Goal: Task Accomplishment & Management: Manage account settings

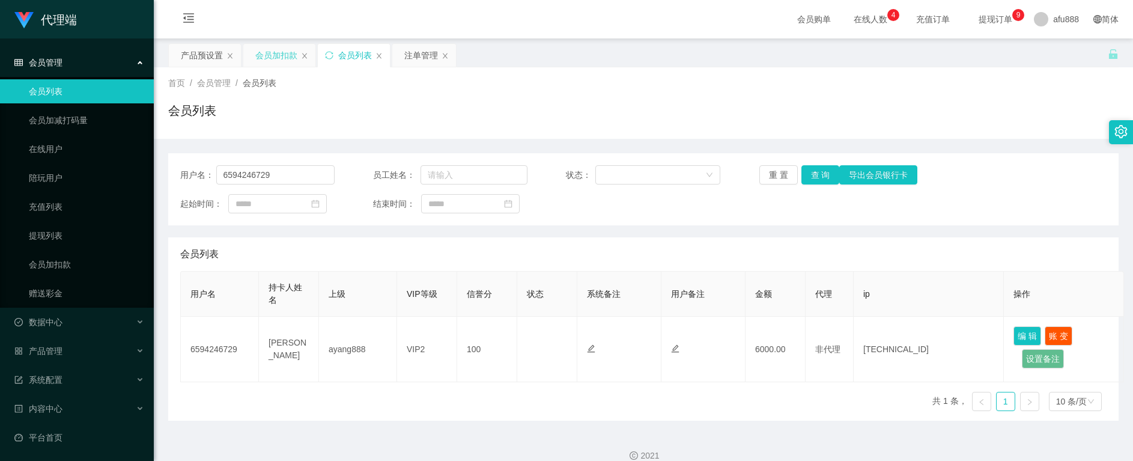
click at [260, 59] on div "会员加扣款" at bounding box center [276, 55] width 42 height 23
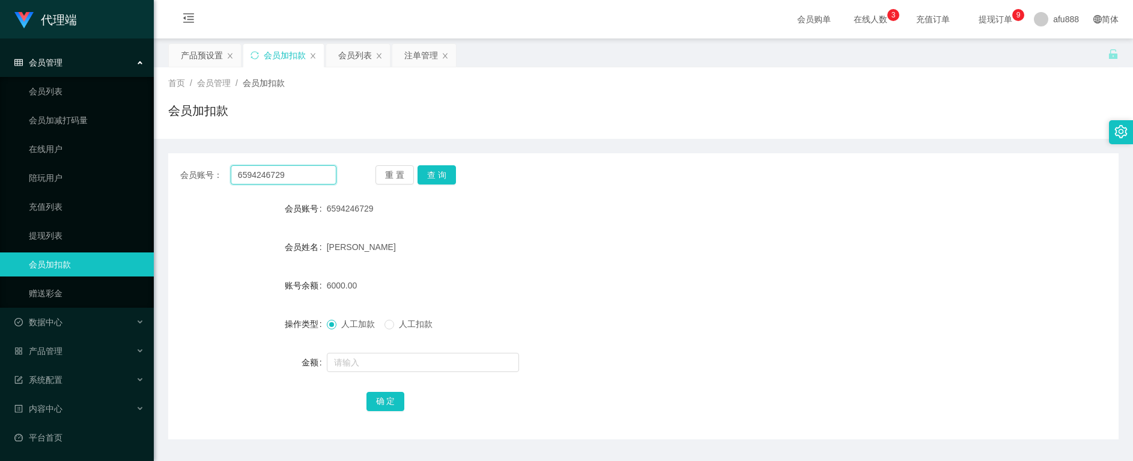
drag, startPoint x: 298, startPoint y: 173, endPoint x: 153, endPoint y: 153, distance: 146.7
click at [76, 157] on section "代理端 会员管理 会员列表 会员加减打码量 在线用户 陪玩用户 充值列表 提现列表 会员加扣款 赠送彩金 数据中心 员工统计 团队统计 产品管理 注单管理 产…" at bounding box center [566, 247] width 1133 height 495
paste input "fangzhe"
type input "fangzhe"
click at [429, 176] on button "查 询" at bounding box center [436, 174] width 38 height 19
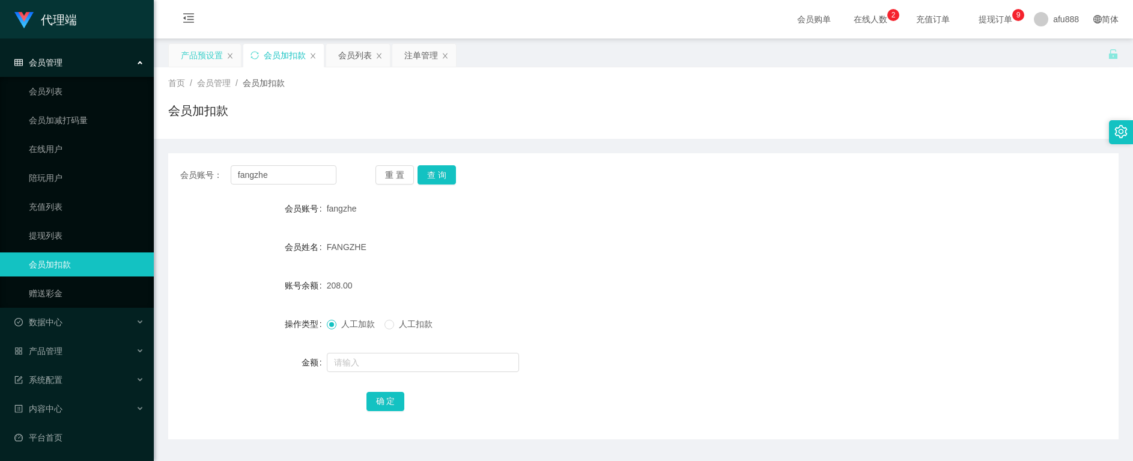
click at [202, 59] on div "产品预设置" at bounding box center [202, 55] width 42 height 23
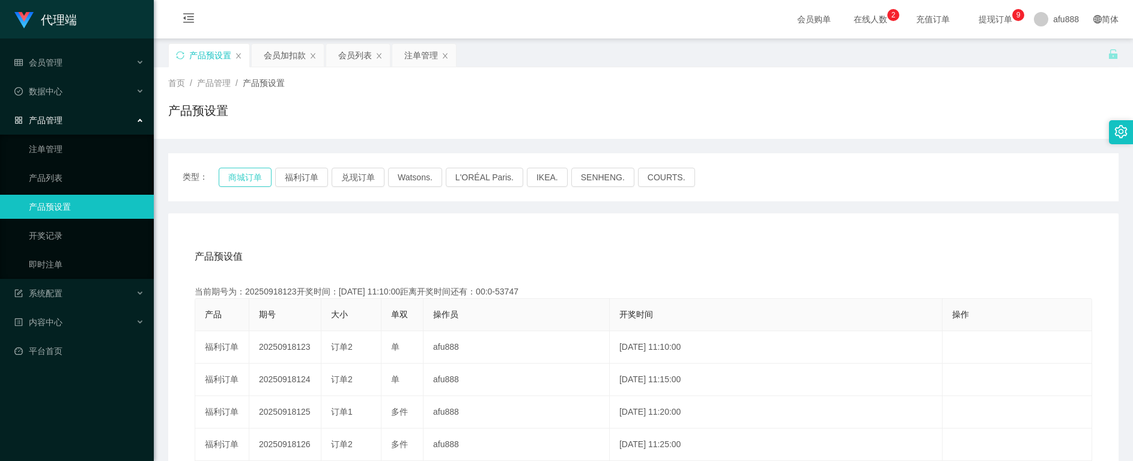
click at [238, 183] on button "商城订单" at bounding box center [245, 177] width 53 height 19
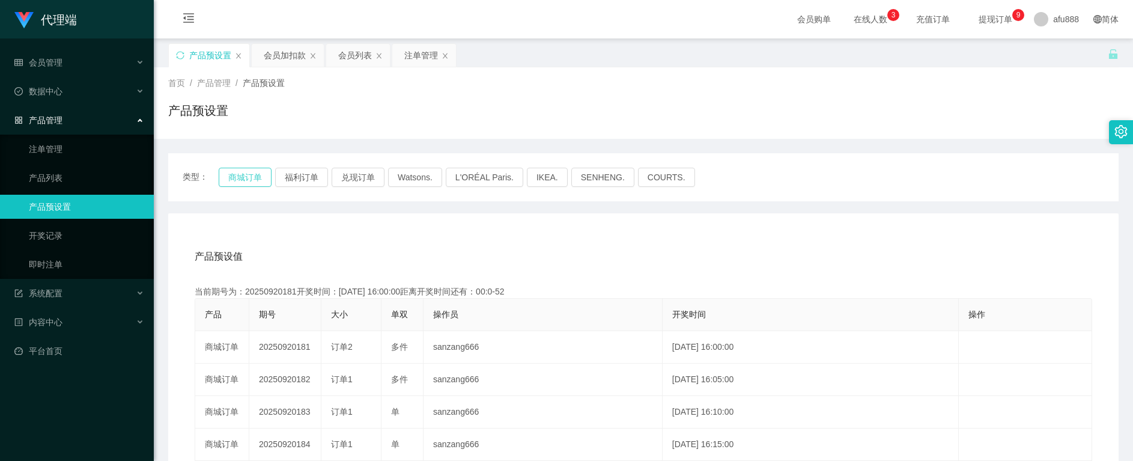
click at [250, 177] on button "商城订单" at bounding box center [245, 177] width 53 height 19
click at [279, 55] on div "会员加扣款" at bounding box center [285, 55] width 42 height 23
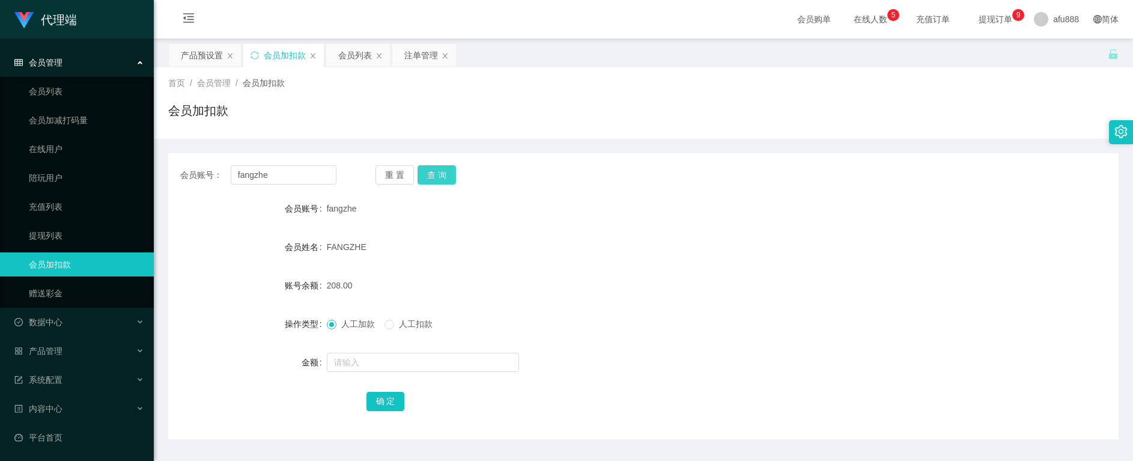
click at [437, 175] on button "查 询" at bounding box center [436, 174] width 38 height 19
drag, startPoint x: 437, startPoint y: 175, endPoint x: 595, endPoint y: 150, distance: 160.0
click at [437, 175] on button "查 询" at bounding box center [436, 174] width 38 height 19
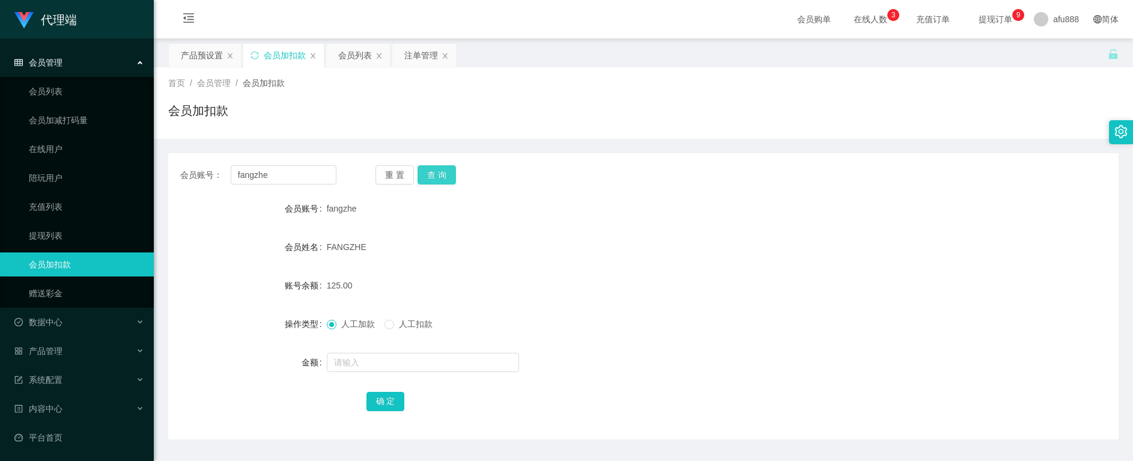
click at [431, 172] on button "查 询" at bounding box center [436, 174] width 38 height 19
click at [430, 177] on button "查 询" at bounding box center [436, 174] width 38 height 19
click at [437, 175] on button "查 询" at bounding box center [436, 174] width 38 height 19
drag, startPoint x: 283, startPoint y: 174, endPoint x: 99, endPoint y: 158, distance: 185.1
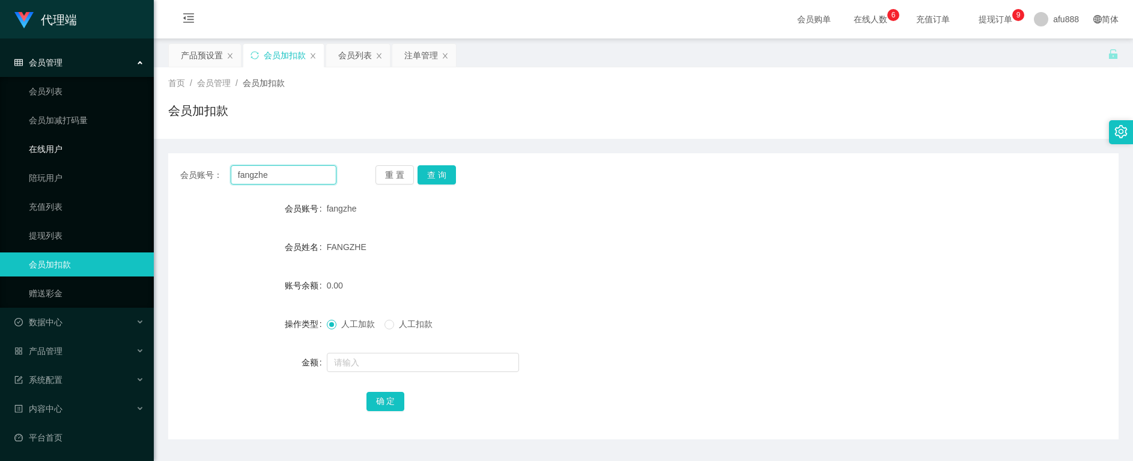
click at [99, 158] on section "代理端 会员管理 会员列表 会员加减打码量 在线用户 陪玩用户 充值列表 提现列表 会员加扣款 赠送彩金 数据中心 员工统计 团队统计 产品管理 注单管理 产…" at bounding box center [566, 247] width 1133 height 495
paste input "[GEOGRAPHIC_DATA]"
type input "[GEOGRAPHIC_DATA]"
click at [435, 172] on button "查 询" at bounding box center [436, 174] width 38 height 19
click at [437, 176] on button "查 询" at bounding box center [436, 174] width 38 height 19
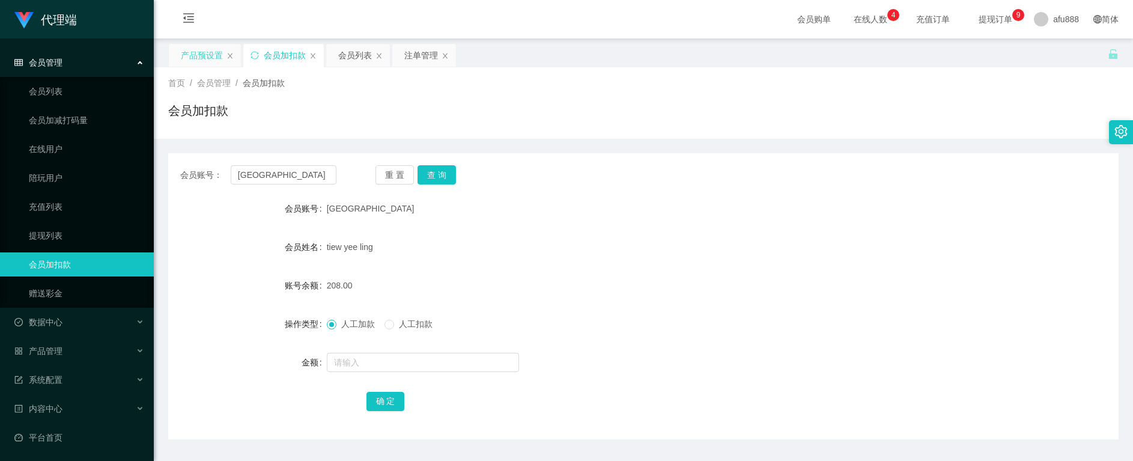
click at [199, 52] on div "产品预设置" at bounding box center [202, 55] width 42 height 23
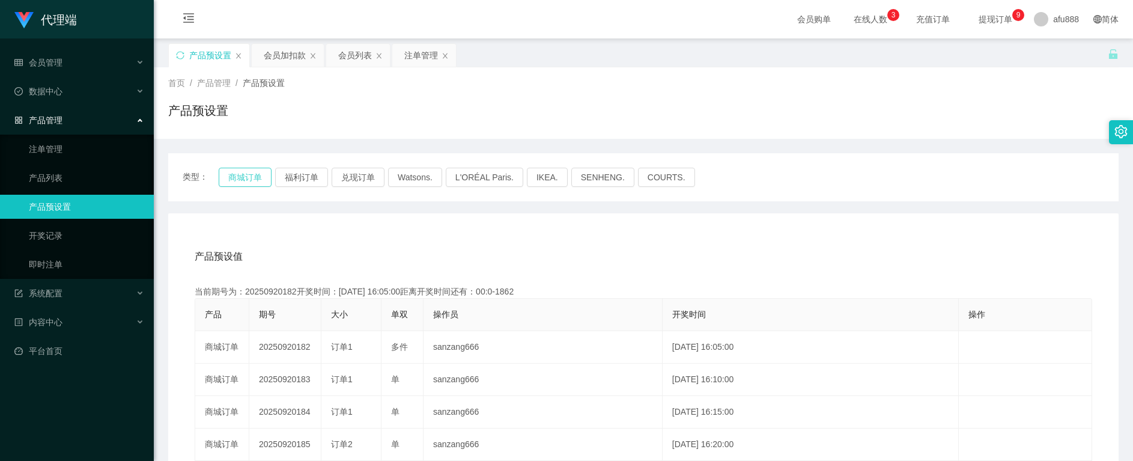
click at [244, 178] on button "商城订单" at bounding box center [245, 177] width 53 height 19
click at [276, 55] on div "会员加扣款" at bounding box center [285, 55] width 42 height 23
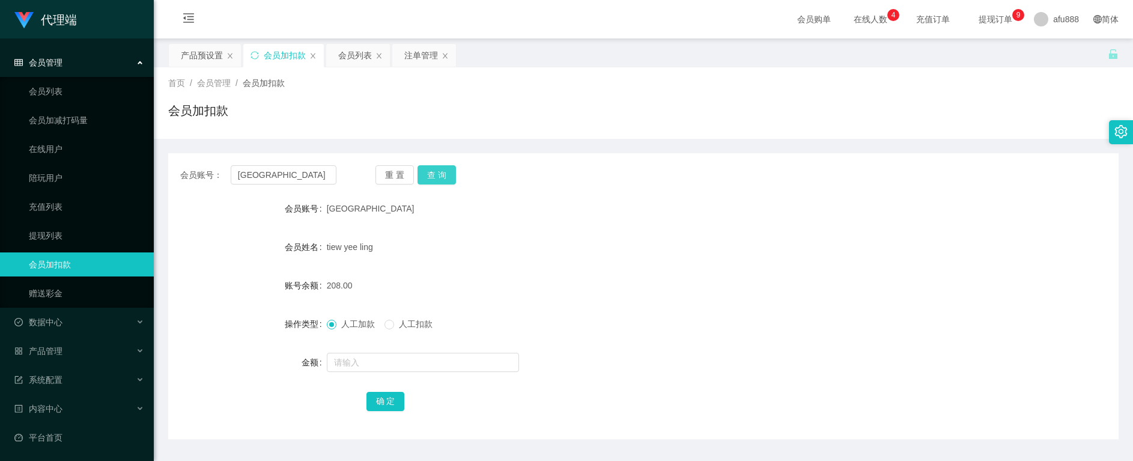
click at [431, 176] on button "查 询" at bounding box center [436, 174] width 38 height 19
click at [441, 172] on button "查 询" at bounding box center [436, 174] width 38 height 19
